Goal: Information Seeking & Learning: Check status

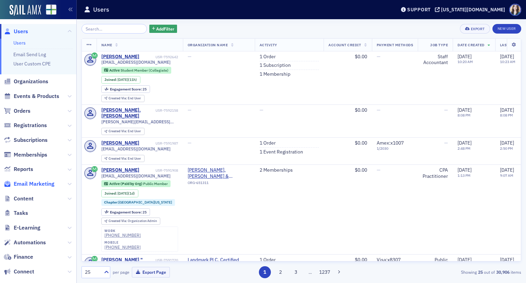
click at [41, 185] on span "Email Marketing" at bounding box center [34, 184] width 41 height 8
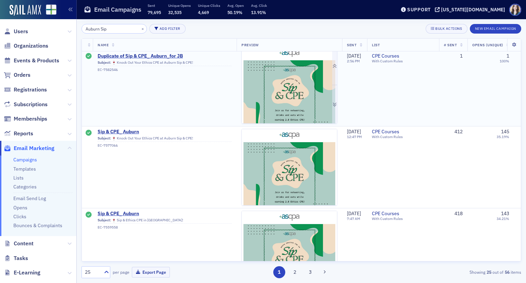
scroll to position [171, 0]
type input "Auburn Sip"
click at [261, 156] on img at bounding box center [289, 236] width 95 height 214
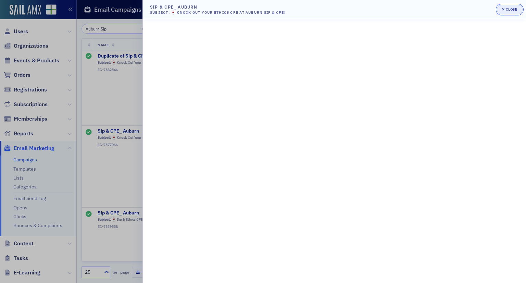
click at [503, 12] on div "button" at bounding box center [504, 9] width 4 height 5
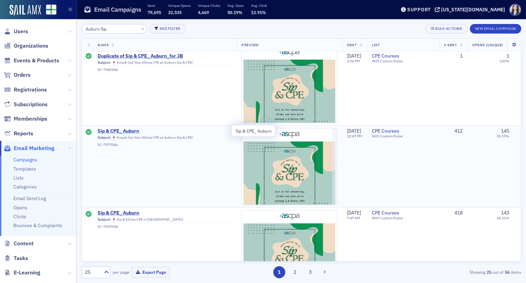
click at [135, 129] on span "Sip & CPE_ Auburn" at bounding box center [165, 131] width 134 height 6
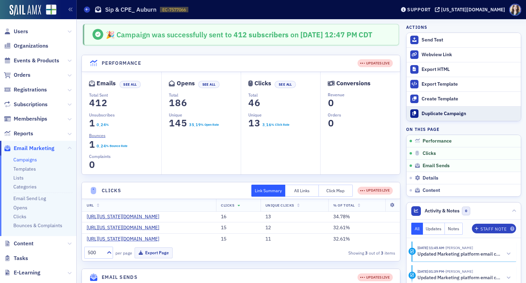
click at [414, 116] on button "Duplicate Campaign" at bounding box center [464, 113] width 114 height 15
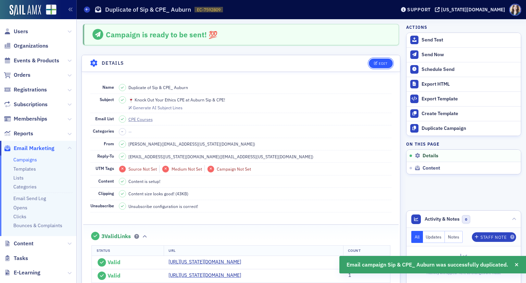
click at [379, 64] on div "Edit" at bounding box center [383, 64] width 9 height 4
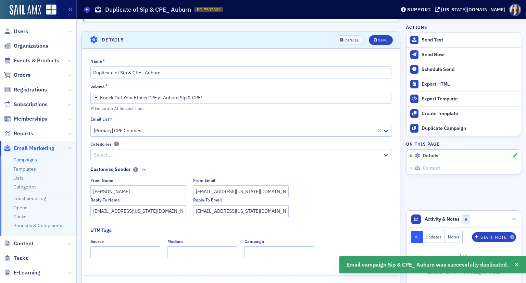
scroll to position [32, 0]
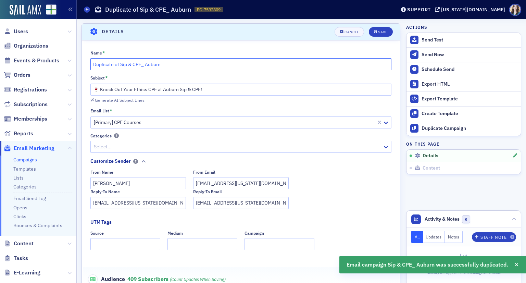
drag, startPoint x: 121, startPoint y: 64, endPoint x: 78, endPoint y: 66, distance: 42.2
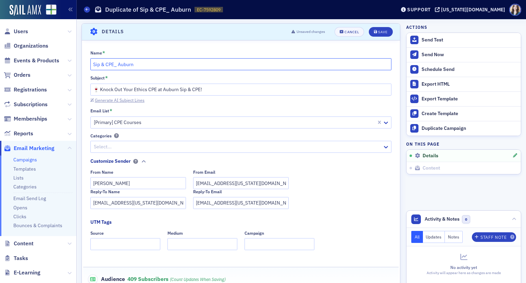
type input "Sip & CPE_ Auburn"
click at [107, 99] on div "Generate AI Subject Lines" at bounding box center [120, 100] width 50 height 4
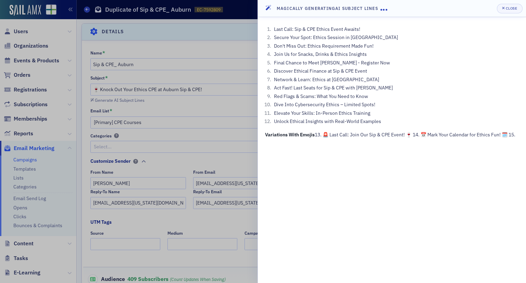
click at [250, 107] on div at bounding box center [263, 141] width 526 height 283
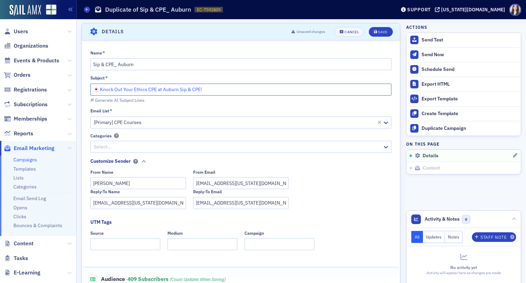
drag, startPoint x: 236, startPoint y: 90, endPoint x: 102, endPoint y: 92, distance: 134.0
click at [102, 92] on input "🍷 Knock Out Your Ethics CPE at Auburn Sip & CPE!" at bounding box center [241, 90] width 302 height 12
type input "🍷 LAST CALL for Ethics in Auburn!"
click at [203, 34] on header "Details Unsaved changes Cancel Save" at bounding box center [241, 32] width 318 height 17
click at [378, 32] on div "Save" at bounding box center [382, 32] width 9 height 4
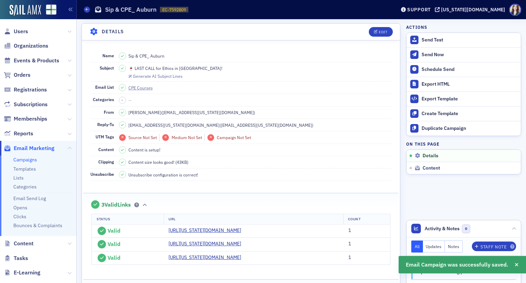
click at [347, 31] on header "Details Edit" at bounding box center [241, 32] width 318 height 17
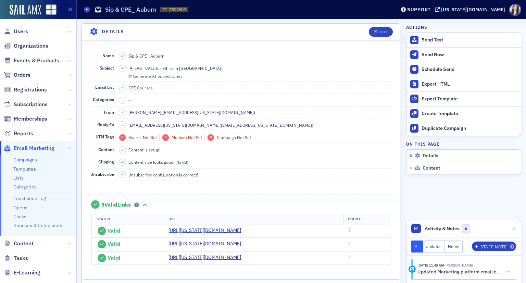
click at [358, 31] on header "Details Edit" at bounding box center [241, 32] width 318 height 17
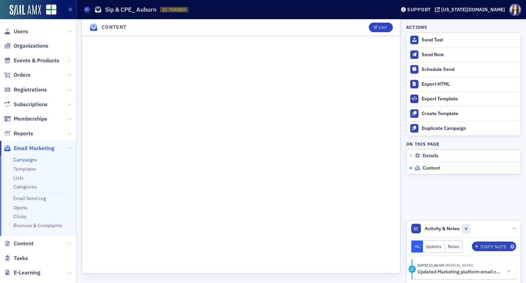
scroll to position [547, 0]
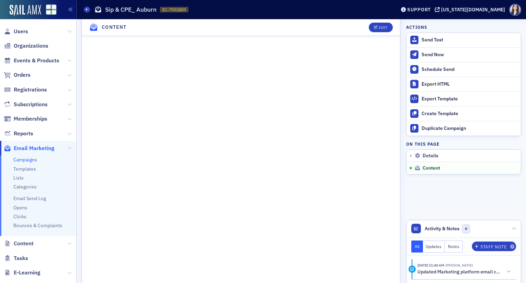
scroll to position [458, 0]
click at [407, 136] on div "Actions Send Test Send Now Schedule Send Export HTML Export Template Create Tem…" at bounding box center [464, 99] width 115 height 150
click at [387, 29] on button "Edit" at bounding box center [381, 28] width 24 height 10
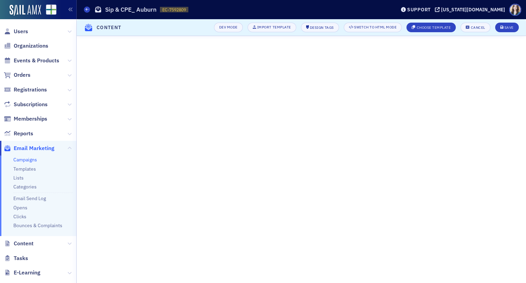
scroll to position [111, 0]
click at [507, 29] on div "Save" at bounding box center [509, 28] width 9 height 4
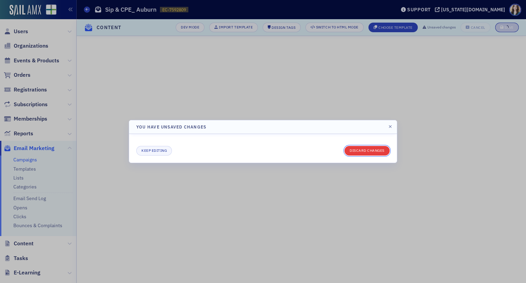
click at [359, 152] on button "Discard changes" at bounding box center [367, 151] width 45 height 10
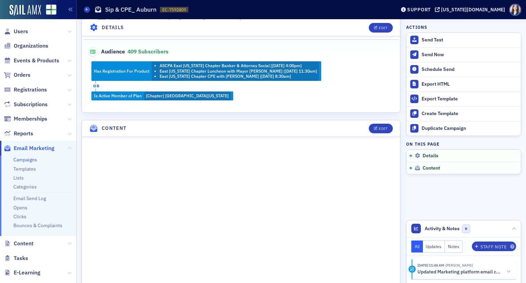
scroll to position [343, 0]
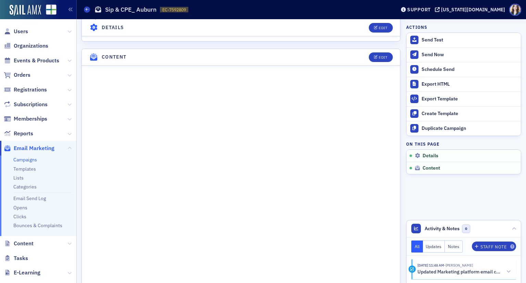
click at [377, 61] on header "Content Edit" at bounding box center [241, 57] width 318 height 17
click at [378, 59] on button "Edit" at bounding box center [381, 57] width 24 height 10
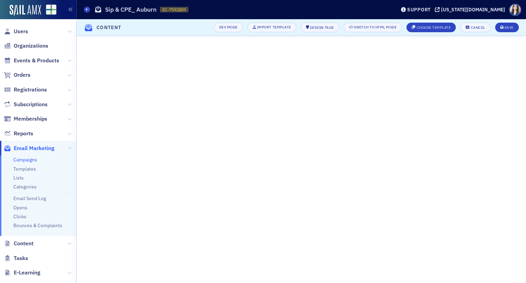
scroll to position [111, 0]
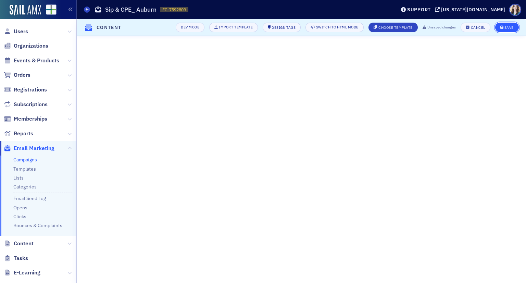
click at [510, 27] on div "Save" at bounding box center [509, 28] width 9 height 4
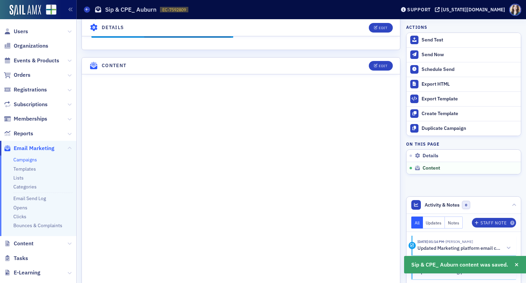
scroll to position [366, 0]
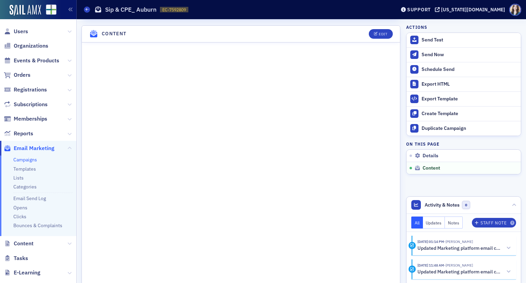
click at [364, 29] on div "Edit" at bounding box center [378, 34] width 28 height 10
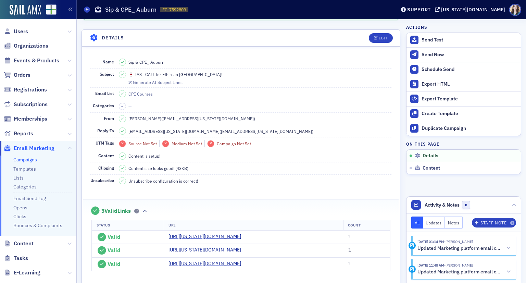
scroll to position [0, 0]
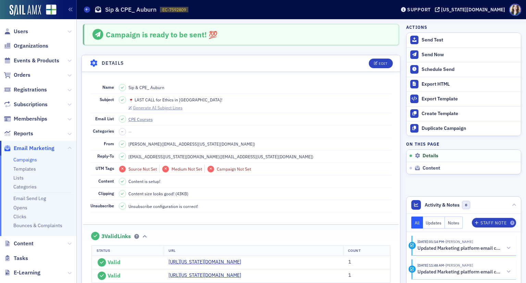
click at [150, 107] on div "Generate AI Subject Lines" at bounding box center [158, 108] width 50 height 4
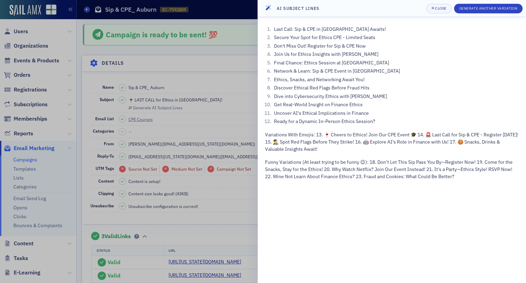
click at [422, 7] on header "AI Subject Lines Close Generate Another Variation" at bounding box center [392, 8] width 268 height 17
drag, startPoint x: 422, startPoint y: 7, endPoint x: 419, endPoint y: 13, distance: 7.1
click at [419, 13] on header "AI Subject Lines Close Generate Another Variation" at bounding box center [392, 8] width 268 height 17
drag, startPoint x: 306, startPoint y: 62, endPoint x: 388, endPoint y: 63, distance: 82.3
click at [388, 63] on li "Final Chance: Ethics Session at Saugahatchee Club" at bounding box center [395, 62] width 247 height 7
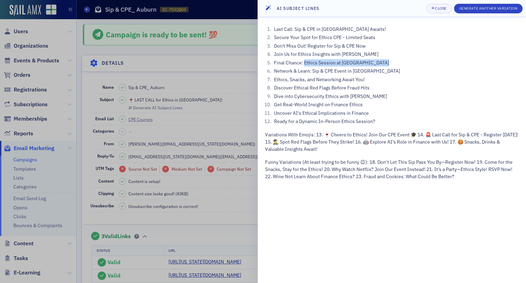
copy li "Ethics Session at Saugahatchee Club"
click at [391, 69] on li "Network & Learn: Sip & CPE Event in Auburn" at bounding box center [395, 71] width 247 height 7
click at [442, 10] on div "Close" at bounding box center [441, 9] width 12 height 4
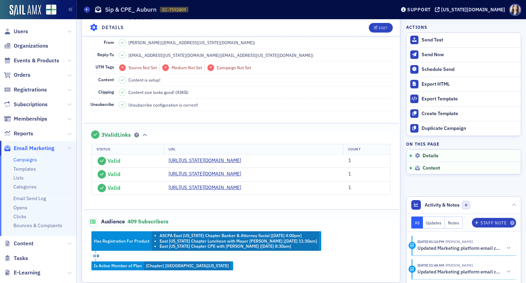
scroll to position [171, 0]
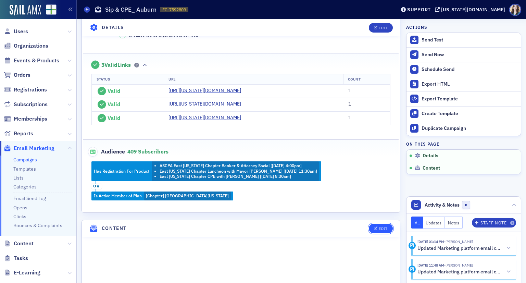
click at [386, 227] on button "Edit" at bounding box center [381, 229] width 24 height 10
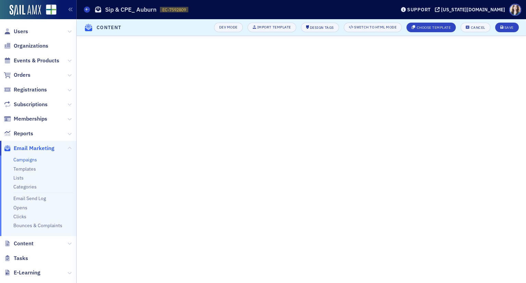
scroll to position [111, 0]
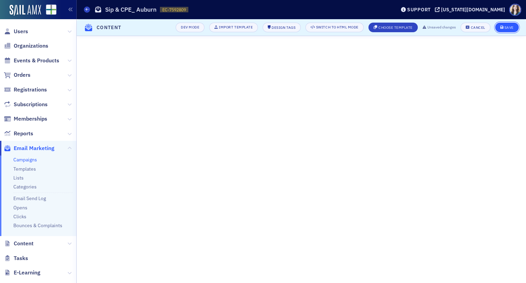
click at [502, 27] on icon "submit" at bounding box center [502, 28] width 3 height 4
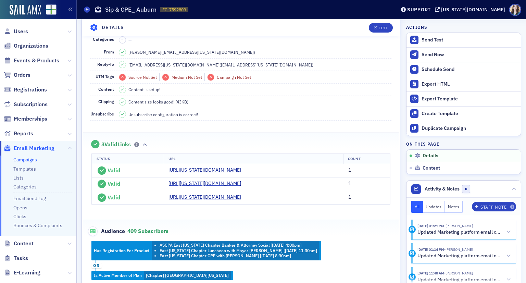
scroll to position [0, 0]
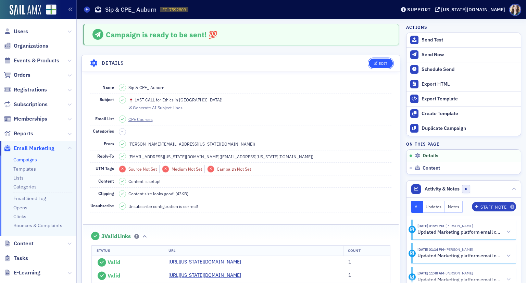
click at [384, 62] on button "Edit" at bounding box center [381, 64] width 24 height 10
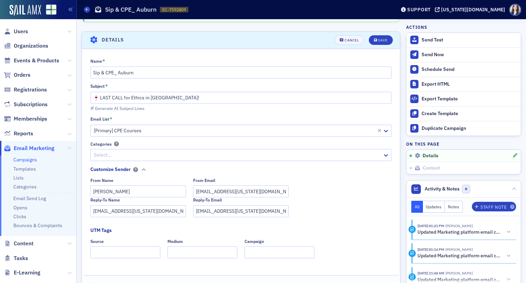
scroll to position [32, 0]
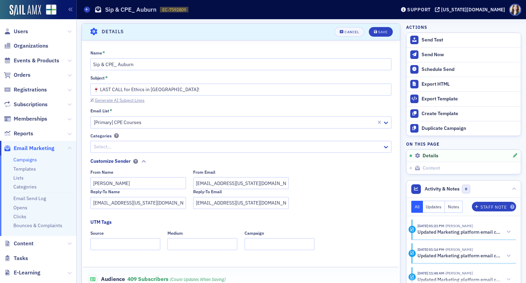
click at [134, 101] on div "Generate AI Subject Lines" at bounding box center [120, 100] width 50 height 4
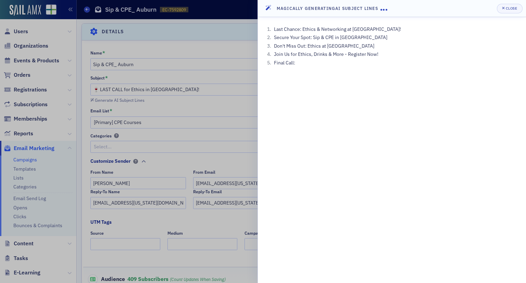
click at [229, 53] on div at bounding box center [263, 141] width 526 height 283
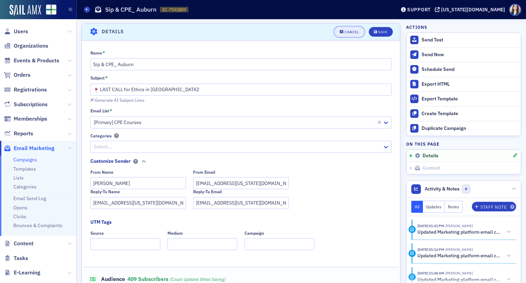
click at [352, 31] on div "Cancel" at bounding box center [352, 32] width 14 height 4
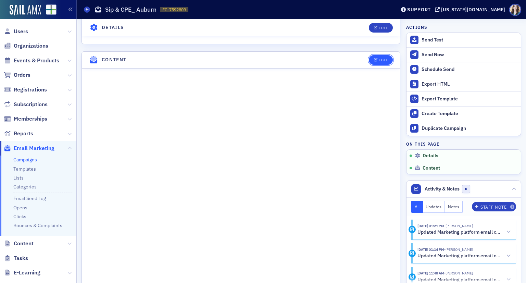
click at [383, 55] on button "Edit" at bounding box center [381, 60] width 24 height 10
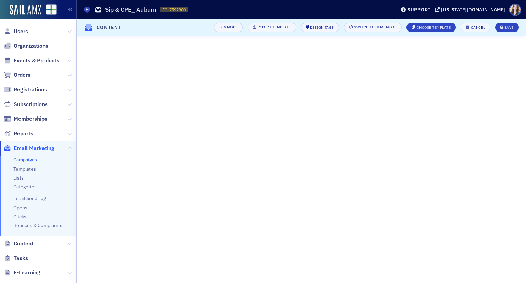
scroll to position [111, 0]
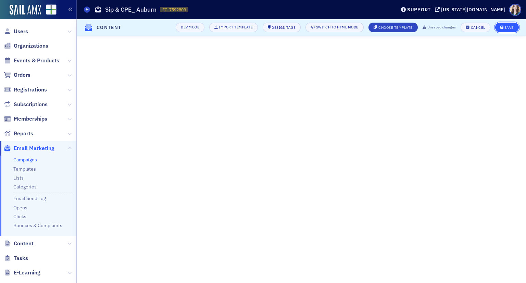
click at [516, 28] on button "Save" at bounding box center [508, 28] width 24 height 10
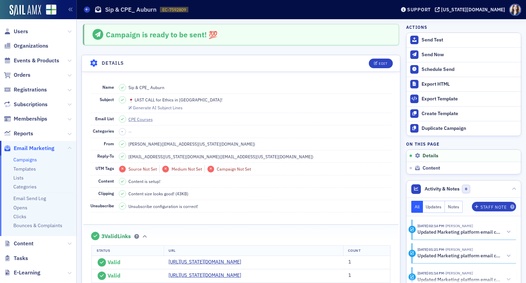
scroll to position [0, 0]
click at [385, 65] on button "Edit" at bounding box center [381, 64] width 24 height 10
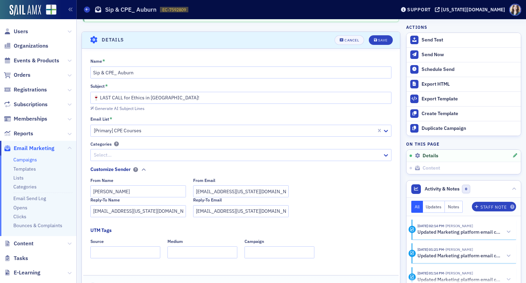
scroll to position [32, 0]
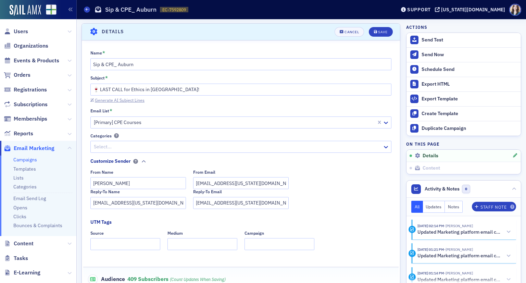
click at [137, 98] on div "Generate AI Subject Lines" at bounding box center [120, 100] width 50 height 4
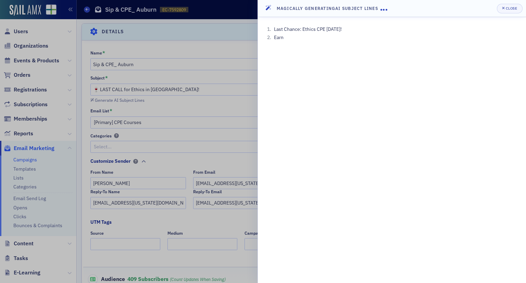
click at [437, 7] on header "Magically Generating AI Subject Lines Close" at bounding box center [392, 8] width 268 height 17
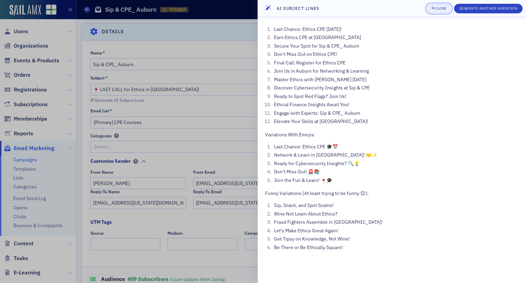
click at [447, 9] on div "Close" at bounding box center [441, 9] width 12 height 4
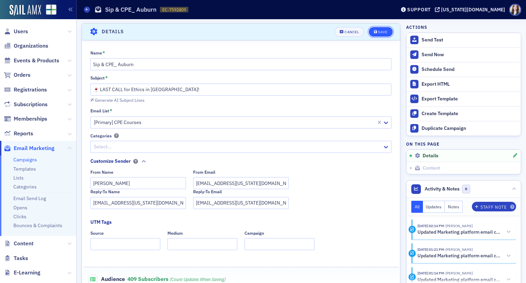
click at [378, 33] on div "Save" at bounding box center [382, 32] width 9 height 4
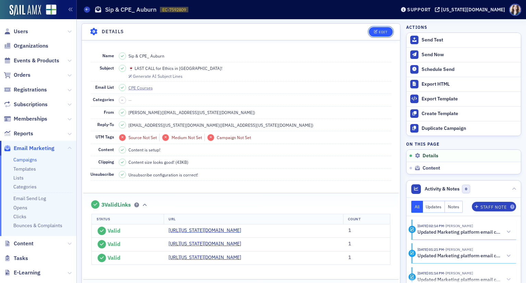
click at [379, 33] on div "Edit" at bounding box center [383, 32] width 9 height 4
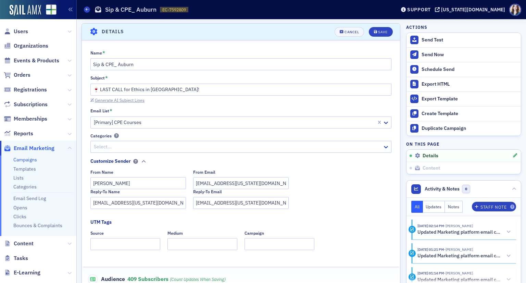
click at [125, 100] on div "Generate AI Subject Lines" at bounding box center [120, 100] width 50 height 4
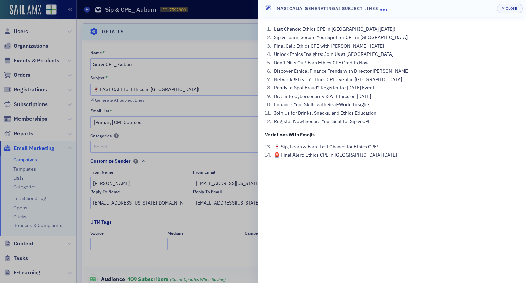
click at [491, 7] on header "Magically Generating AI Subject Lines Close" at bounding box center [392, 8] width 268 height 17
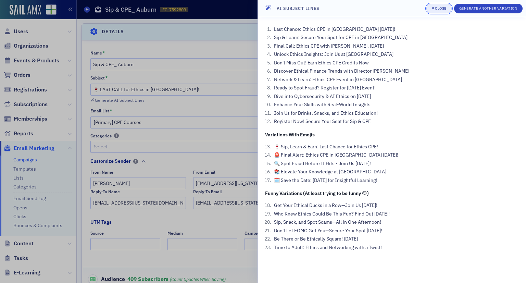
click at [436, 10] on div "Close" at bounding box center [441, 9] width 12 height 4
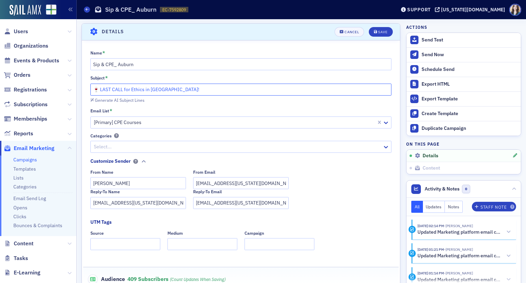
click at [183, 90] on input "🍷 LAST CALL for Ethics in Auburn!" at bounding box center [241, 90] width 302 height 12
drag, startPoint x: 173, startPoint y: 89, endPoint x: 179, endPoint y: 89, distance: 5.9
click at [179, 89] on input "🍷 LAST CALL for Ethics in Auburn! 🍾🍸" at bounding box center [241, 90] width 302 height 12
click at [100, 90] on input "🍷 LAST CALL for Ethics in Auburn! 🍾🍸" at bounding box center [241, 90] width 302 height 12
paste input "🍾"
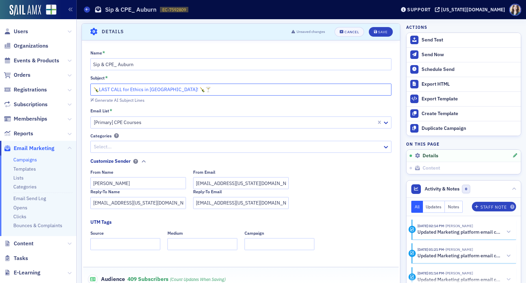
drag, startPoint x: 170, startPoint y: 88, endPoint x: 177, endPoint y: 89, distance: 6.9
click at [177, 89] on input "🍾LAST CALL for Ethics in Auburn! 🍾🍸" at bounding box center [241, 90] width 302 height 12
click at [177, 89] on input "🍾LAST CALL for Ethics in Auburn! 🍸" at bounding box center [241, 90] width 302 height 12
click at [132, 89] on input "🍾LAST CALL for Ethics in Auburn!" at bounding box center [241, 90] width 302 height 12
click at [147, 90] on input "🍾LAST CALL for Ethics in Auburn!" at bounding box center [241, 90] width 302 height 12
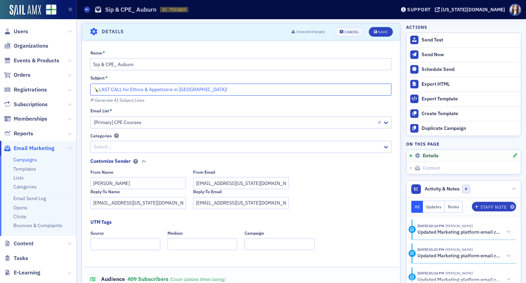
type input "🍾LAST CALL for Ethics & Appetizers in Auburn!"
click at [186, 98] on div "Generate AI Subject Lines" at bounding box center [241, 99] width 302 height 7
click at [379, 34] on button "Save" at bounding box center [381, 32] width 24 height 10
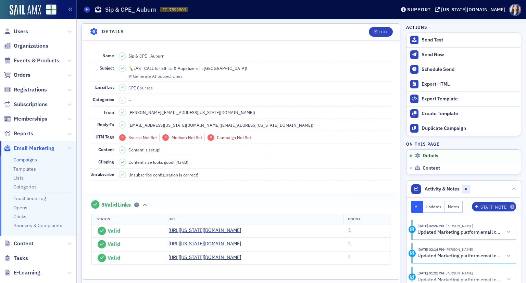
click at [389, 33] on header "Details Edit" at bounding box center [241, 32] width 318 height 17
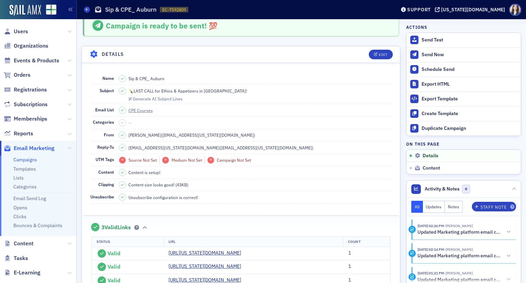
scroll to position [0, 0]
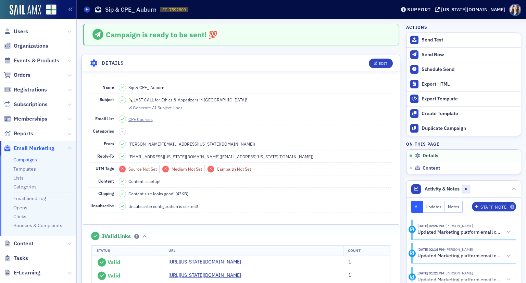
click at [364, 61] on div "Edit" at bounding box center [378, 64] width 28 height 10
click at [359, 61] on header "Details Edit" at bounding box center [241, 63] width 318 height 17
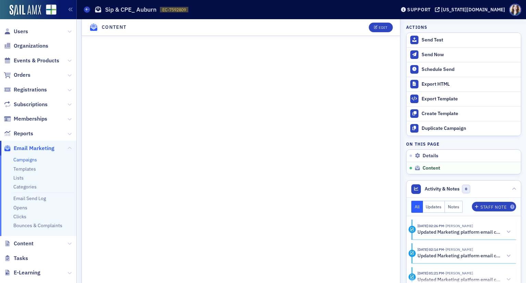
scroll to position [446, 0]
click at [385, 29] on button "Edit" at bounding box center [381, 28] width 24 height 10
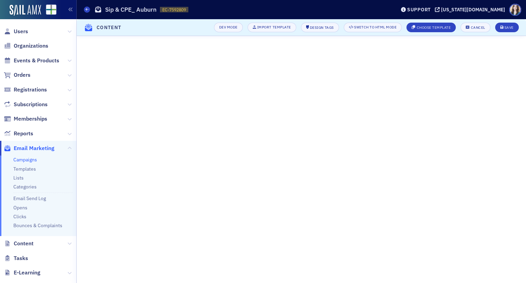
scroll to position [111, 0]
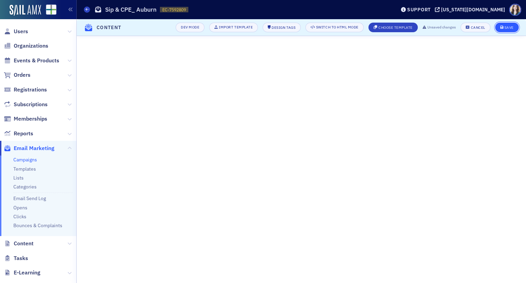
click at [516, 26] on button "Save" at bounding box center [508, 28] width 24 height 10
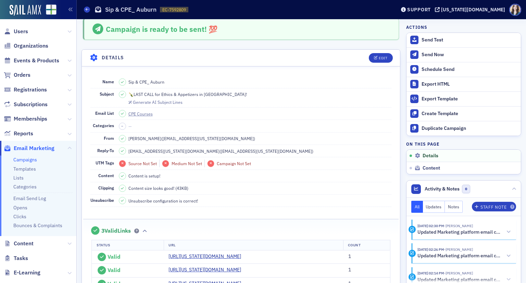
scroll to position [0, 0]
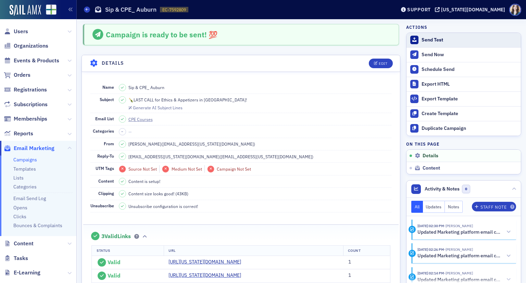
click at [439, 43] on div "Send Test" at bounding box center [470, 40] width 96 height 6
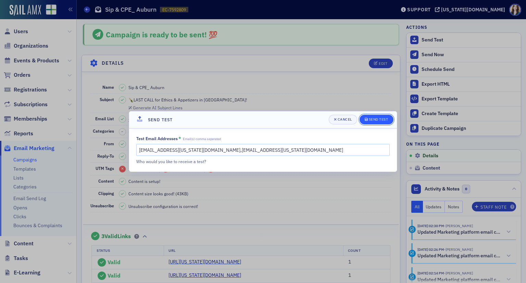
click at [365, 119] on icon "submit" at bounding box center [366, 119] width 3 height 3
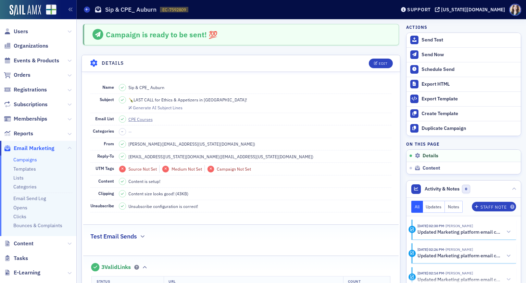
click at [358, 64] on header "Details Edit" at bounding box center [241, 63] width 318 height 17
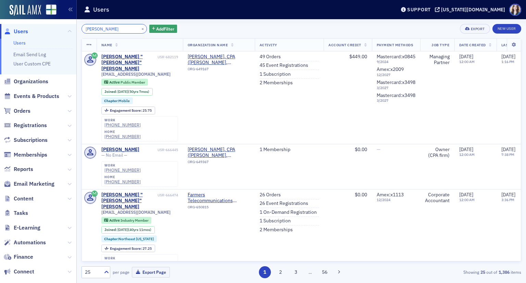
type input "Ed Johnson"
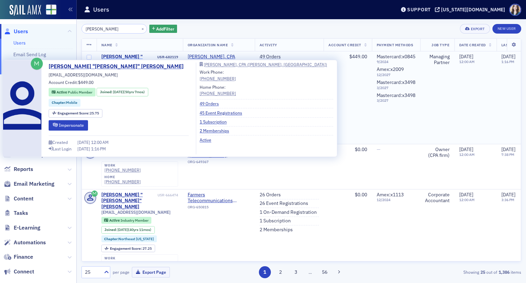
click at [133, 56] on div "Clarence "Ed" Johnson" at bounding box center [128, 63] width 55 height 18
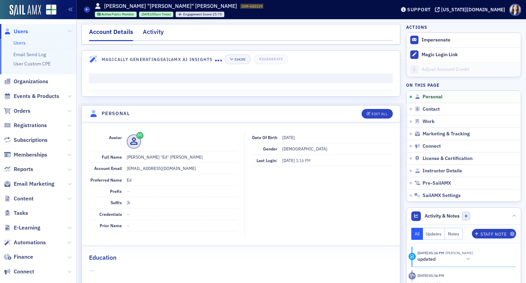
click at [145, 32] on div "Activity" at bounding box center [153, 33] width 21 height 13
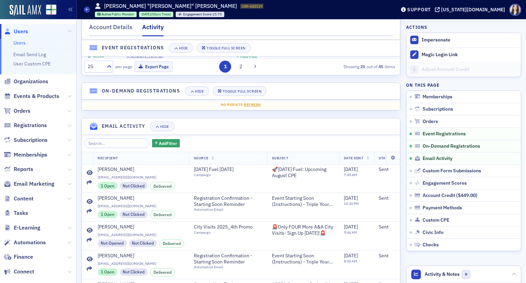
scroll to position [642, 0]
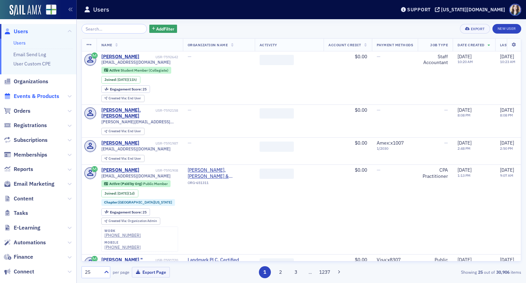
click at [45, 96] on span "Events & Products" at bounding box center [37, 97] width 46 height 8
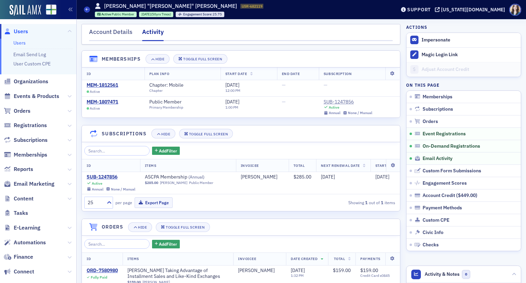
scroll to position [642, 0]
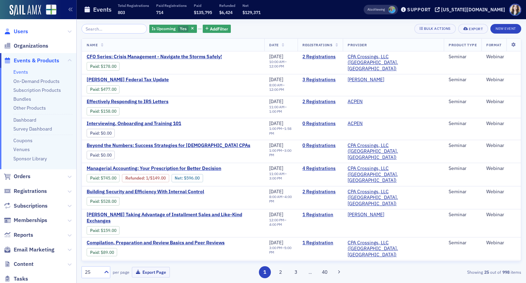
click at [23, 33] on span "Users" at bounding box center [21, 32] width 14 height 8
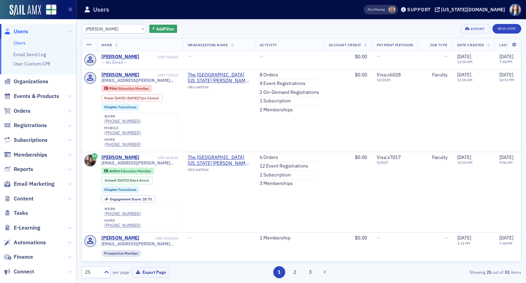
drag, startPoint x: 117, startPoint y: 29, endPoint x: 70, endPoint y: 28, distance: 47.0
click at [70, 28] on div "Users Users Email Send Log User Custom CPE Organizations Events & Products Orde…" at bounding box center [263, 141] width 526 height 283
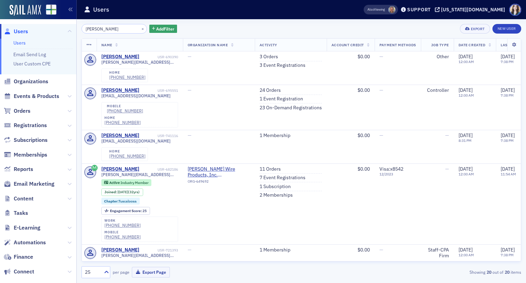
click at [95, 29] on input "tracey culver" at bounding box center [114, 29] width 65 height 10
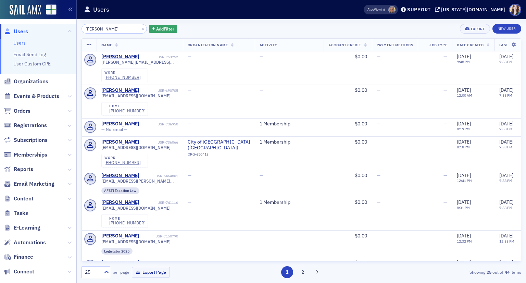
drag, startPoint x: 122, startPoint y: 29, endPoint x: 81, endPoint y: 33, distance: 41.3
click at [81, 33] on div "tracy culver × Add Filter Export New User Name Organization Name Activity Accou…" at bounding box center [302, 151] width 450 height 264
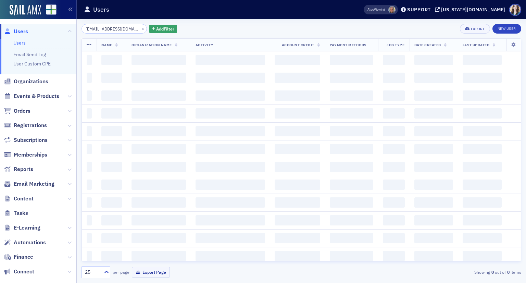
scroll to position [0, 2]
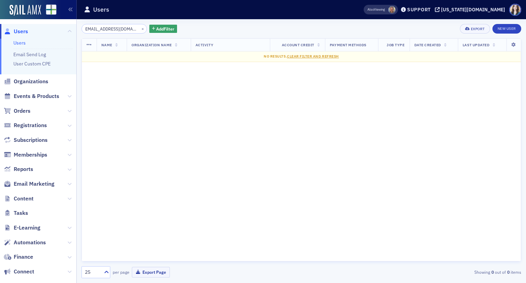
type input "tsculverhouse@gmail.com"
click at [229, 22] on div "tsculverhouse@gmail.com × Add Filter Export New User Name Organization Name Act…" at bounding box center [302, 151] width 440 height 264
drag, startPoint x: 85, startPoint y: 31, endPoint x: 143, endPoint y: 34, distance: 57.7
click at [143, 34] on div "tsculverhouse@gmail.com × Add Filter Export New User Name Organization Name Act…" at bounding box center [302, 151] width 440 height 254
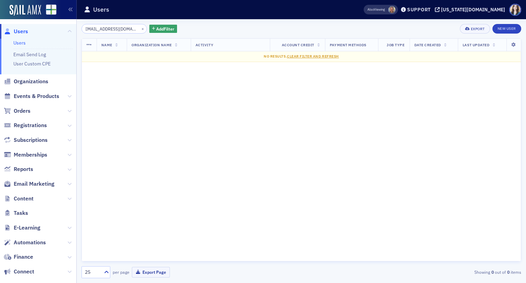
click at [223, 32] on div "tsculverhouse@gmail.com × Add Filter Export New User" at bounding box center [302, 29] width 440 height 10
click at [140, 27] on button "×" at bounding box center [143, 28] width 6 height 6
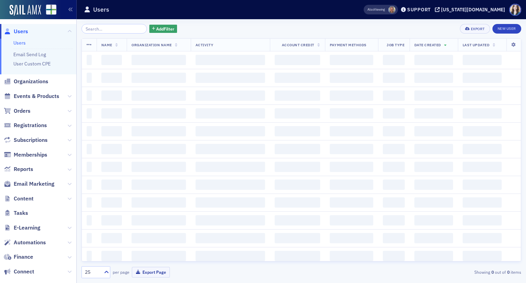
click at [209, 26] on div "Add Filter Export New User" at bounding box center [302, 29] width 440 height 10
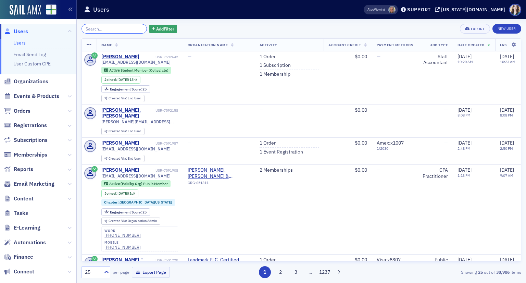
click at [125, 28] on input "search" at bounding box center [114, 29] width 65 height 10
click at [18, 113] on span "Orders" at bounding box center [22, 111] width 17 height 8
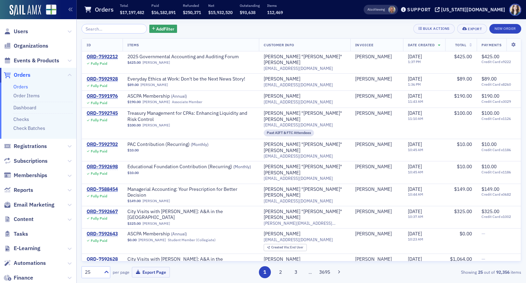
click at [182, 26] on div "Add Filter Bulk Actions Export New Order" at bounding box center [302, 29] width 440 height 10
click at [405, 26] on div "Add Filter Bulk Actions Export New Order" at bounding box center [302, 29] width 440 height 10
click at [94, 31] on input "search" at bounding box center [114, 29] width 65 height 10
click at [108, 29] on input "search" at bounding box center [114, 29] width 65 height 10
click at [178, 28] on div "Add Filter Bulk Actions Export New Order" at bounding box center [302, 29] width 440 height 10
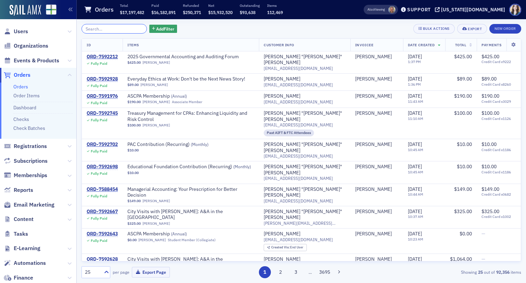
click at [98, 27] on input "search" at bounding box center [114, 29] width 65 height 10
click at [19, 31] on span "Users" at bounding box center [21, 32] width 14 height 8
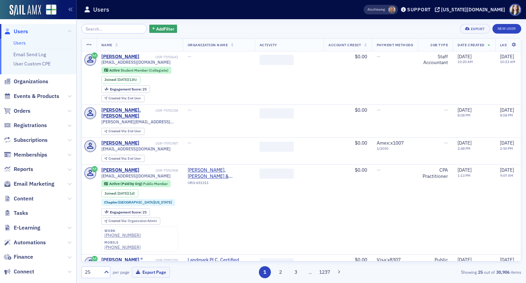
click at [173, 25] on div "Add Filter Export New User" at bounding box center [302, 29] width 440 height 10
click at [196, 26] on div "Add Filter Export New User" at bounding box center [302, 29] width 440 height 10
click at [452, 26] on div "Add Filter Export New User" at bounding box center [302, 29] width 440 height 10
click at [455, 27] on div "Add Filter Export New User" at bounding box center [302, 29] width 440 height 10
click at [454, 27] on div "Add Filter Export New User" at bounding box center [302, 29] width 440 height 10
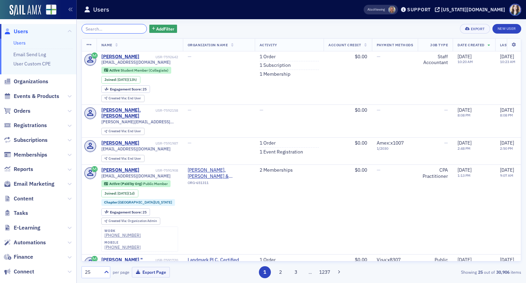
click at [99, 32] on input "search" at bounding box center [114, 29] width 65 height 10
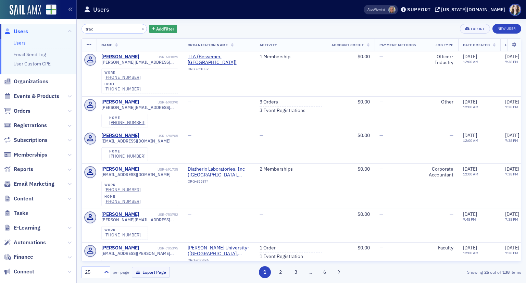
click at [190, 26] on div "trac × Add Filter Export New User" at bounding box center [302, 29] width 440 height 10
click at [117, 28] on input "trac" at bounding box center [114, 29] width 65 height 10
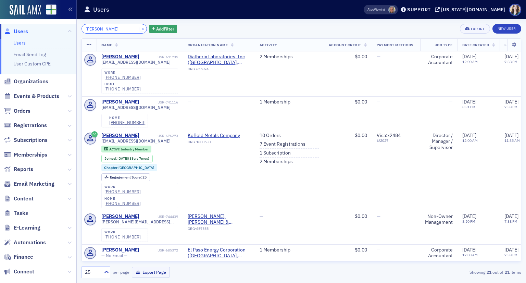
type input "traci culver"
click at [140, 29] on button "×" at bounding box center [143, 28] width 6 height 6
click at [213, 27] on div "× Add Filter Export New User" at bounding box center [302, 29] width 440 height 10
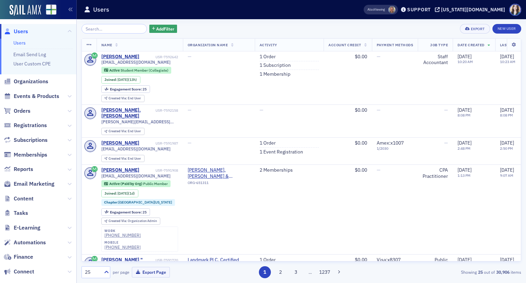
click at [428, 12] on div "Also Viewing Support alabama.cpa" at bounding box center [440, 10] width 172 height 12
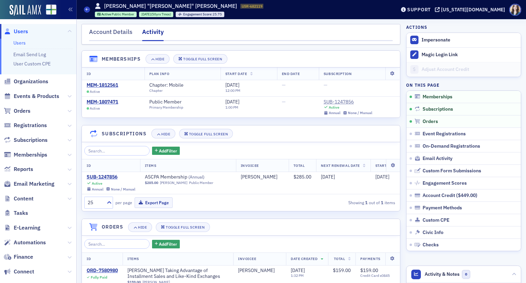
click at [21, 32] on span "Users" at bounding box center [21, 32] width 14 height 8
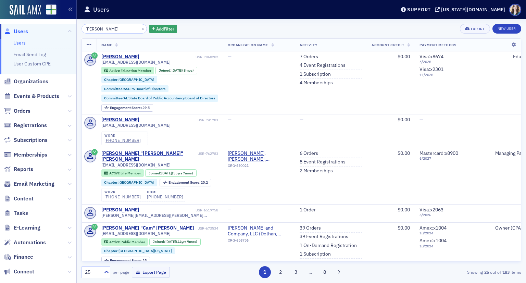
type input "[PERSON_NAME]"
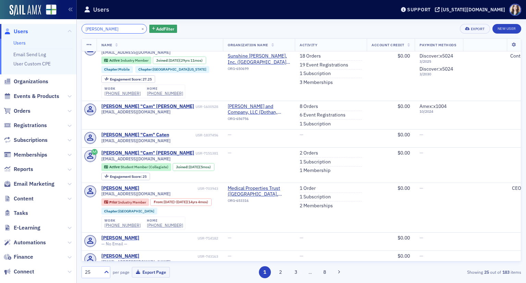
scroll to position [274, 0]
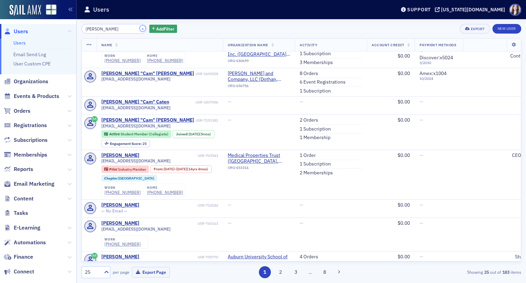
click at [140, 27] on button "×" at bounding box center [143, 28] width 6 height 6
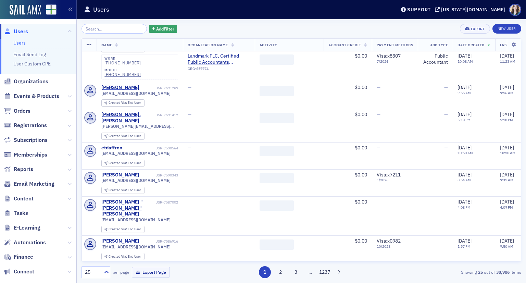
scroll to position [273, 0]
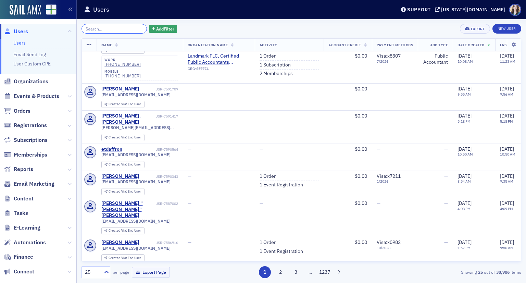
paste input "[EMAIL_ADDRESS][DOMAIN_NAME]"
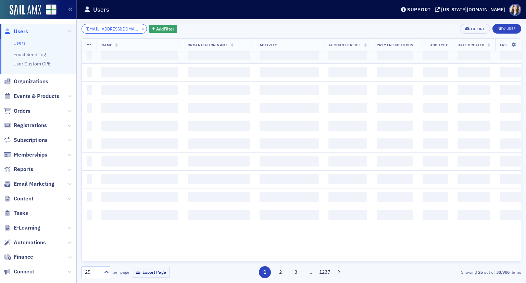
scroll to position [0, 7]
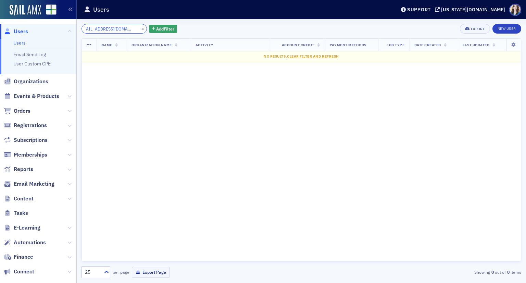
type input "campearce@dentmoses.com"
click at [140, 29] on button "×" at bounding box center [143, 28] width 6 height 6
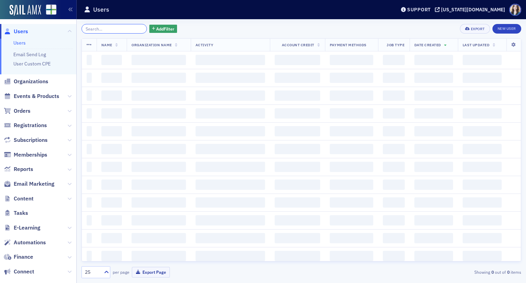
drag, startPoint x: 120, startPoint y: 31, endPoint x: 125, endPoint y: 39, distance: 10.0
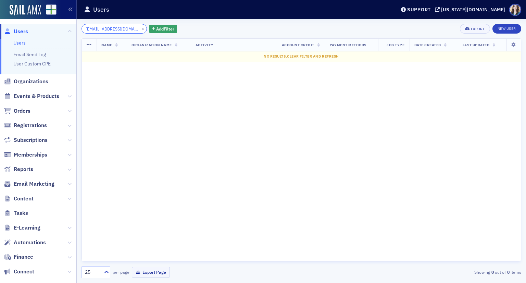
scroll to position [0, 7]
type input "campearce@dentmoses.com"
click at [206, 22] on div "campearce@dentmoses.com × Add Filter Export New User Name Organization Name Act…" at bounding box center [302, 151] width 440 height 264
click at [196, 22] on div "campearce@dentmoses.com × Add Filter Export New User Name Organization Name Act…" at bounding box center [302, 151] width 440 height 264
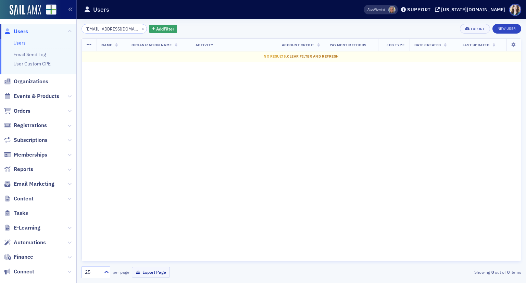
click at [320, 57] on span "Clear Filter and Refresh" at bounding box center [313, 56] width 52 height 5
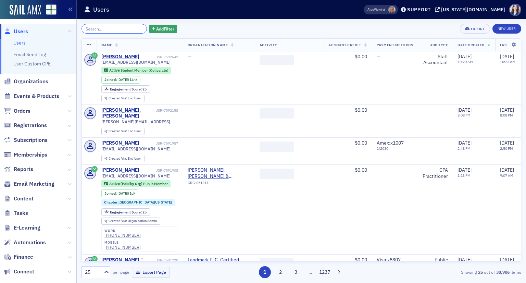
click at [115, 28] on input "search" at bounding box center [114, 29] width 65 height 10
paste input "campearce@dentmoses.com"
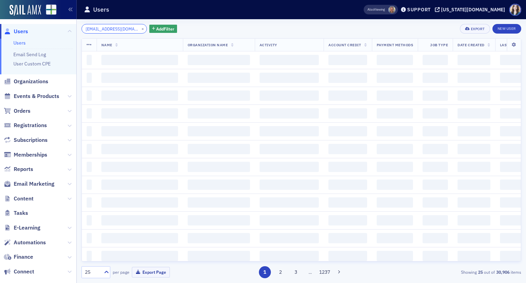
scroll to position [0, 7]
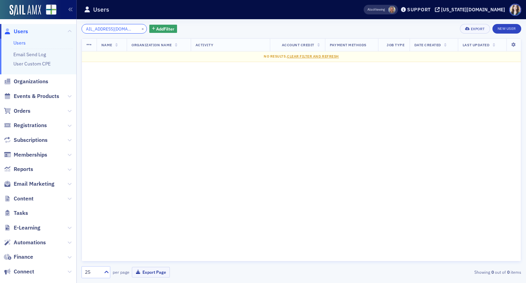
type input "campearce@dentmoses.com"
click at [210, 24] on div "campearce@dentmoses.com × Add Filter Export New User" at bounding box center [302, 29] width 440 height 10
click at [172, 25] on div "campearce@dentmoses.com × Add Filter Export New User" at bounding box center [302, 29] width 440 height 10
click at [175, 21] on div "campearce@dentmoses.com × Add Filter Export New User Name Organization Name Act…" at bounding box center [302, 151] width 440 height 264
click at [140, 28] on button "×" at bounding box center [143, 28] width 6 height 6
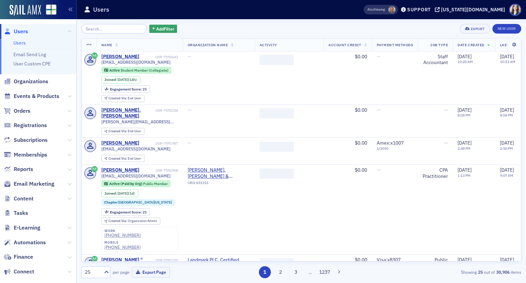
click at [253, 29] on div "Add Filter Export New User" at bounding box center [302, 29] width 440 height 10
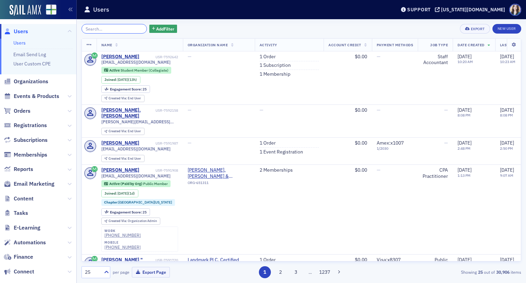
click at [125, 30] on input "search" at bounding box center [114, 29] width 65 height 10
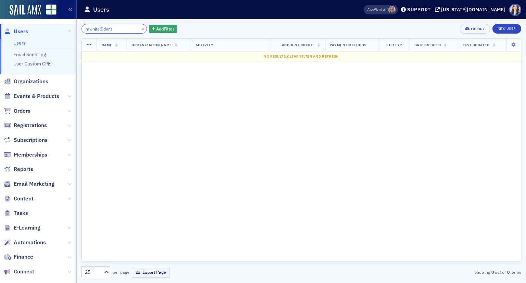
drag, startPoint x: 125, startPoint y: 28, endPoint x: 70, endPoint y: 42, distance: 56.4
click at [73, 41] on div "Users Users Email Send Log User Custom CPE Organizations Events & Products Orde…" at bounding box center [263, 141] width 526 height 283
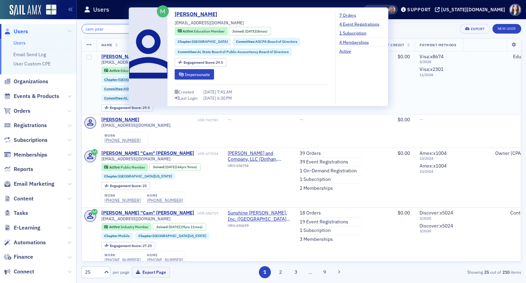
type input "cam pear"
click at [117, 55] on div "[PERSON_NAME]" at bounding box center [120, 57] width 38 height 6
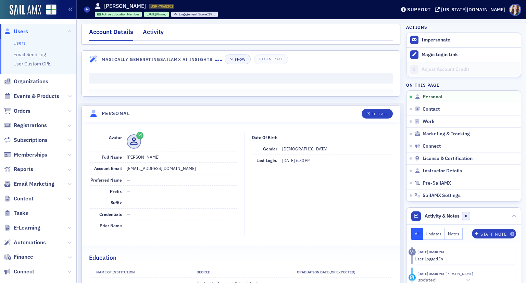
click at [161, 33] on div "Activity" at bounding box center [153, 33] width 21 height 13
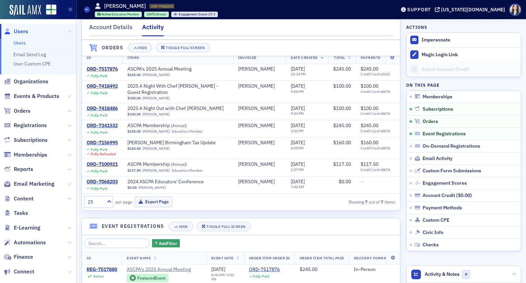
scroll to position [206, 0]
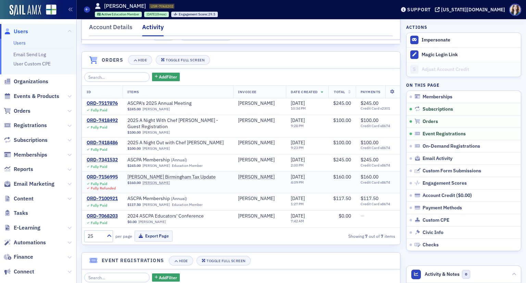
click at [108, 180] on div "ORD-7156995" at bounding box center [102, 177] width 31 height 6
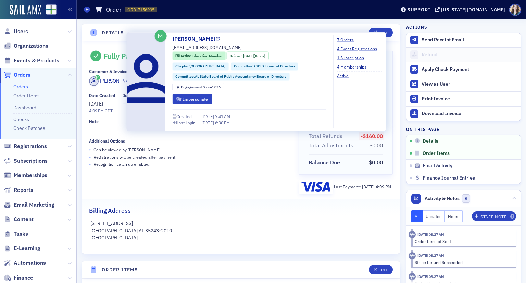
click at [176, 39] on link "[PERSON_NAME]" at bounding box center [196, 39] width 47 height 8
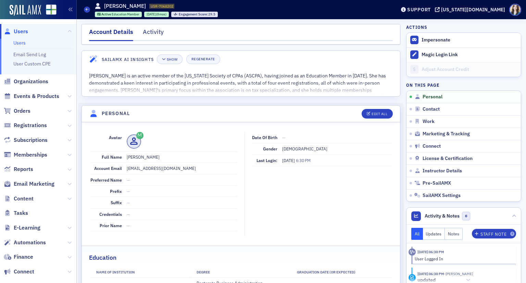
click at [179, 28] on nav "Account Details Activity" at bounding box center [241, 34] width 304 height 14
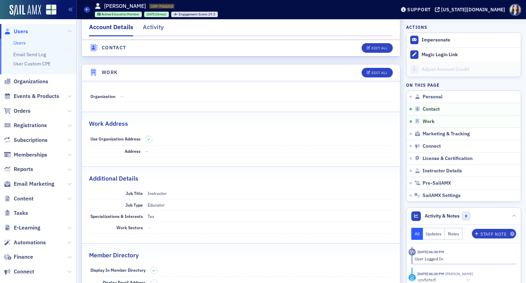
scroll to position [548, 0]
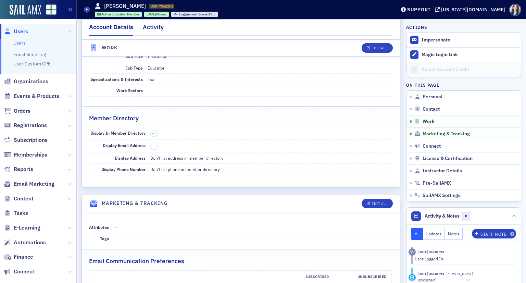
click at [155, 28] on div "Activity" at bounding box center [153, 29] width 21 height 13
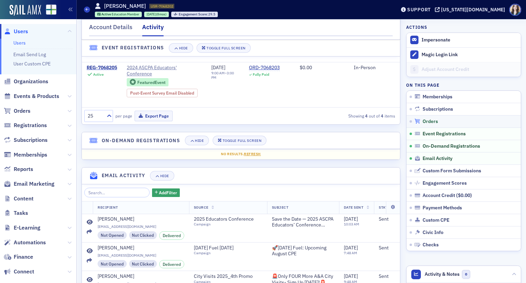
click at [423, 119] on span "Orders" at bounding box center [430, 122] width 15 height 6
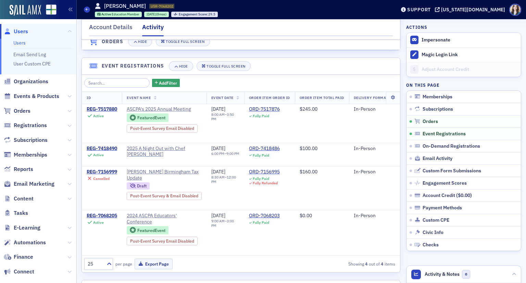
scroll to position [393, 0]
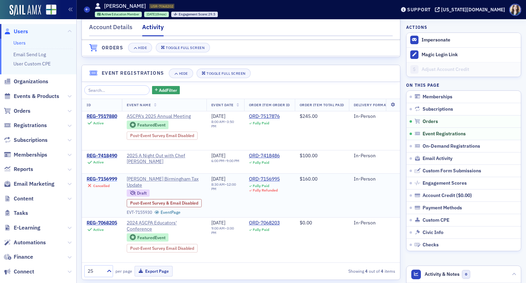
click at [98, 182] on div "REG-7156999" at bounding box center [102, 179] width 31 height 6
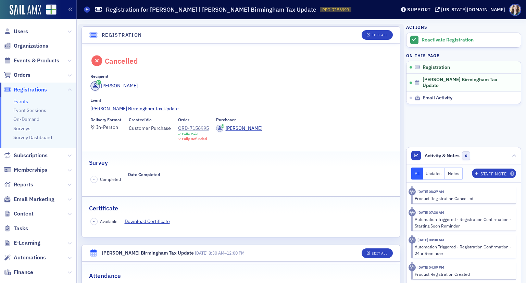
click at [198, 127] on div "ORD-7156995" at bounding box center [193, 128] width 31 height 7
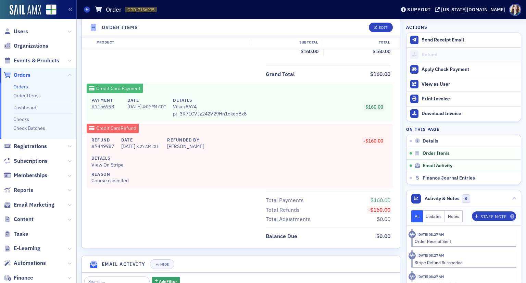
scroll to position [308, 0]
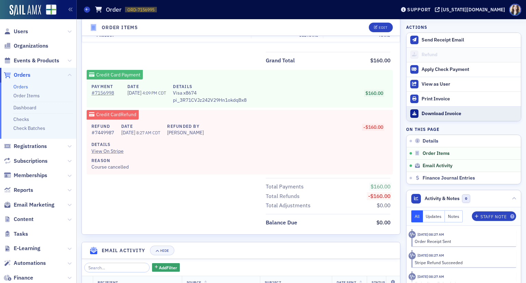
click at [422, 113] on div "Download Invoice" at bounding box center [470, 114] width 96 height 6
